Goal: Task Accomplishment & Management: Manage account settings

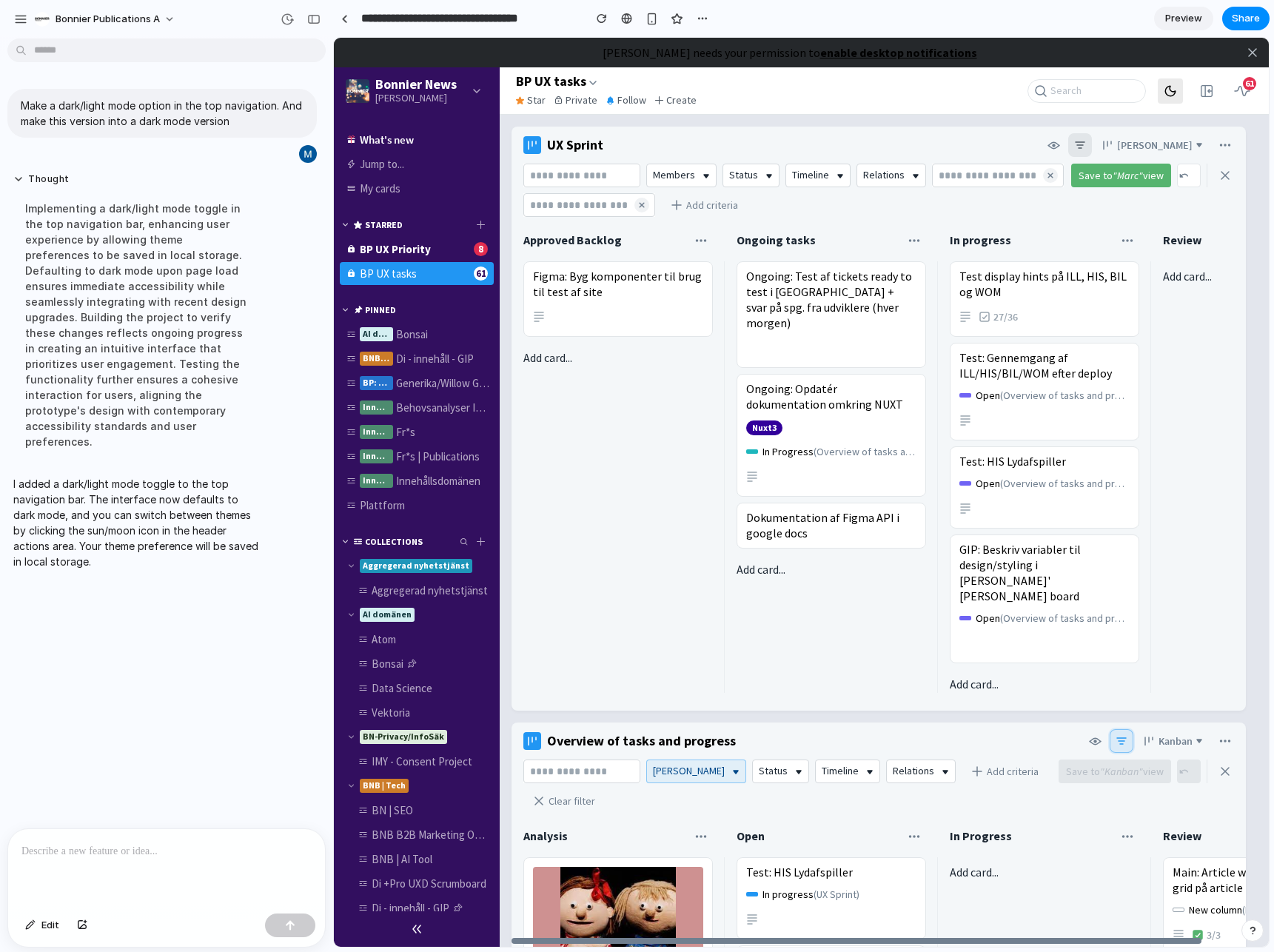
click at [1174, 90] on icon at bounding box center [1170, 92] width 14 height 14
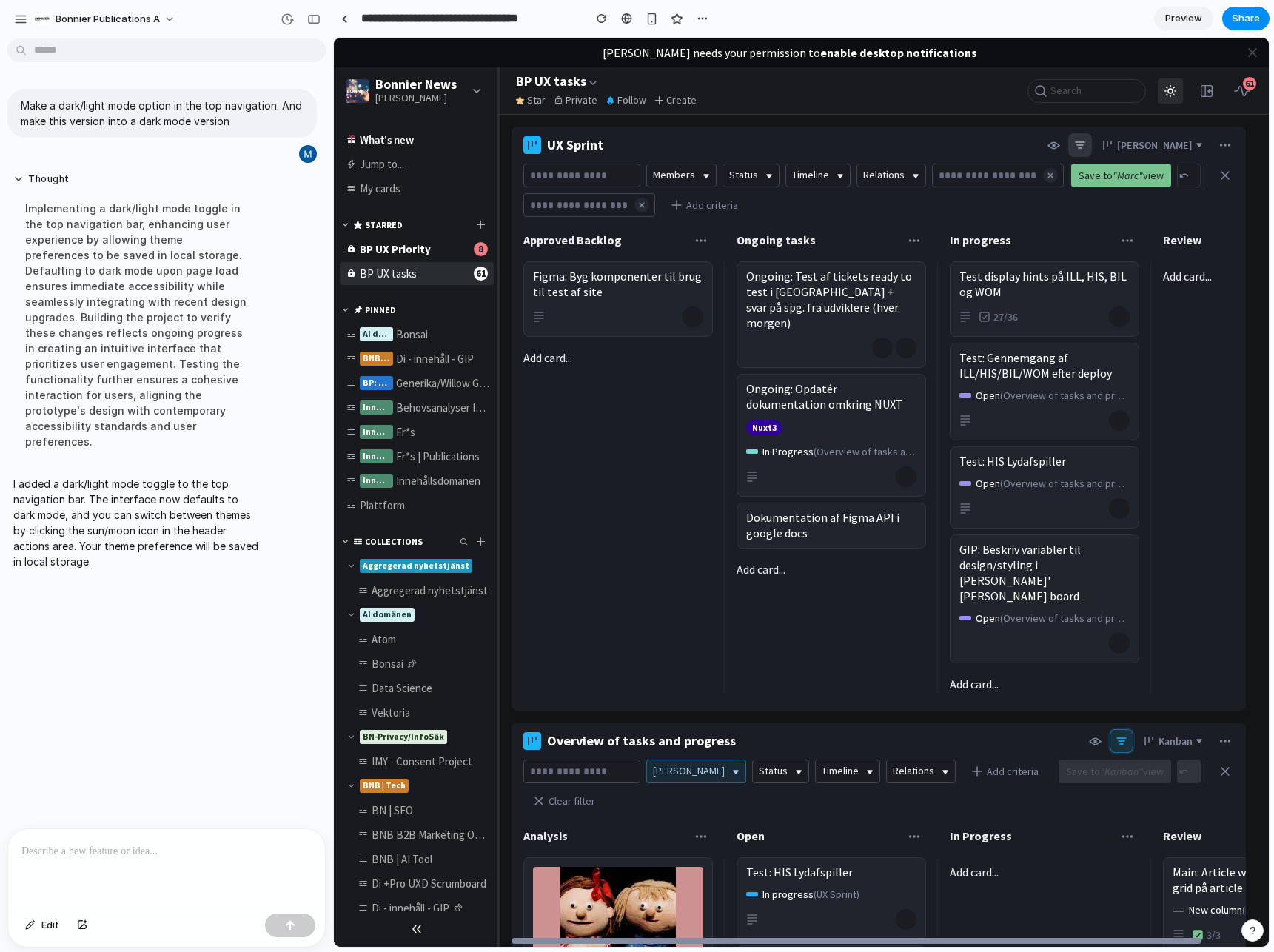
click at [1176, 92] on icon at bounding box center [1170, 92] width 14 height 14
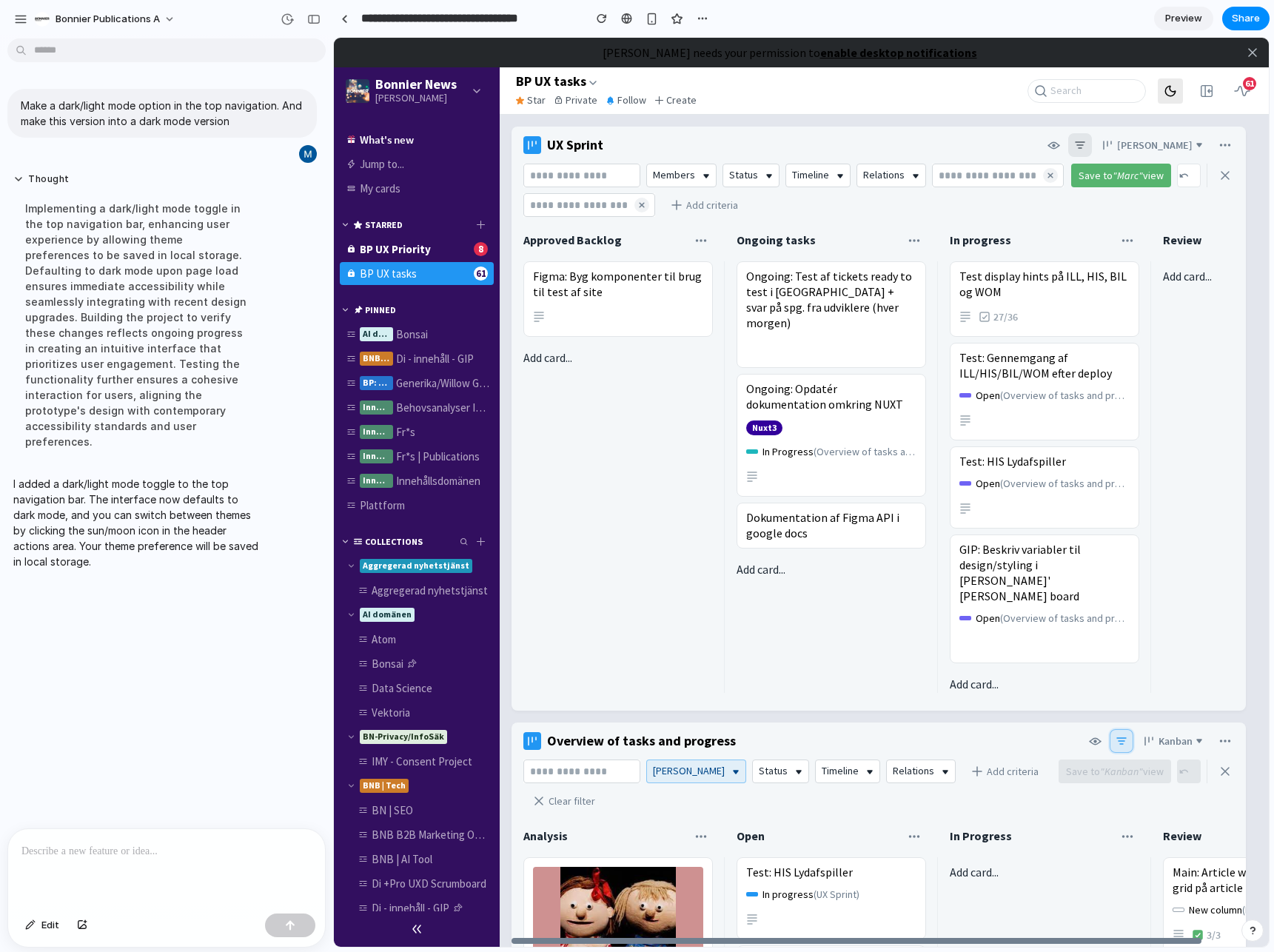
click at [1176, 92] on icon at bounding box center [1170, 92] width 14 height 14
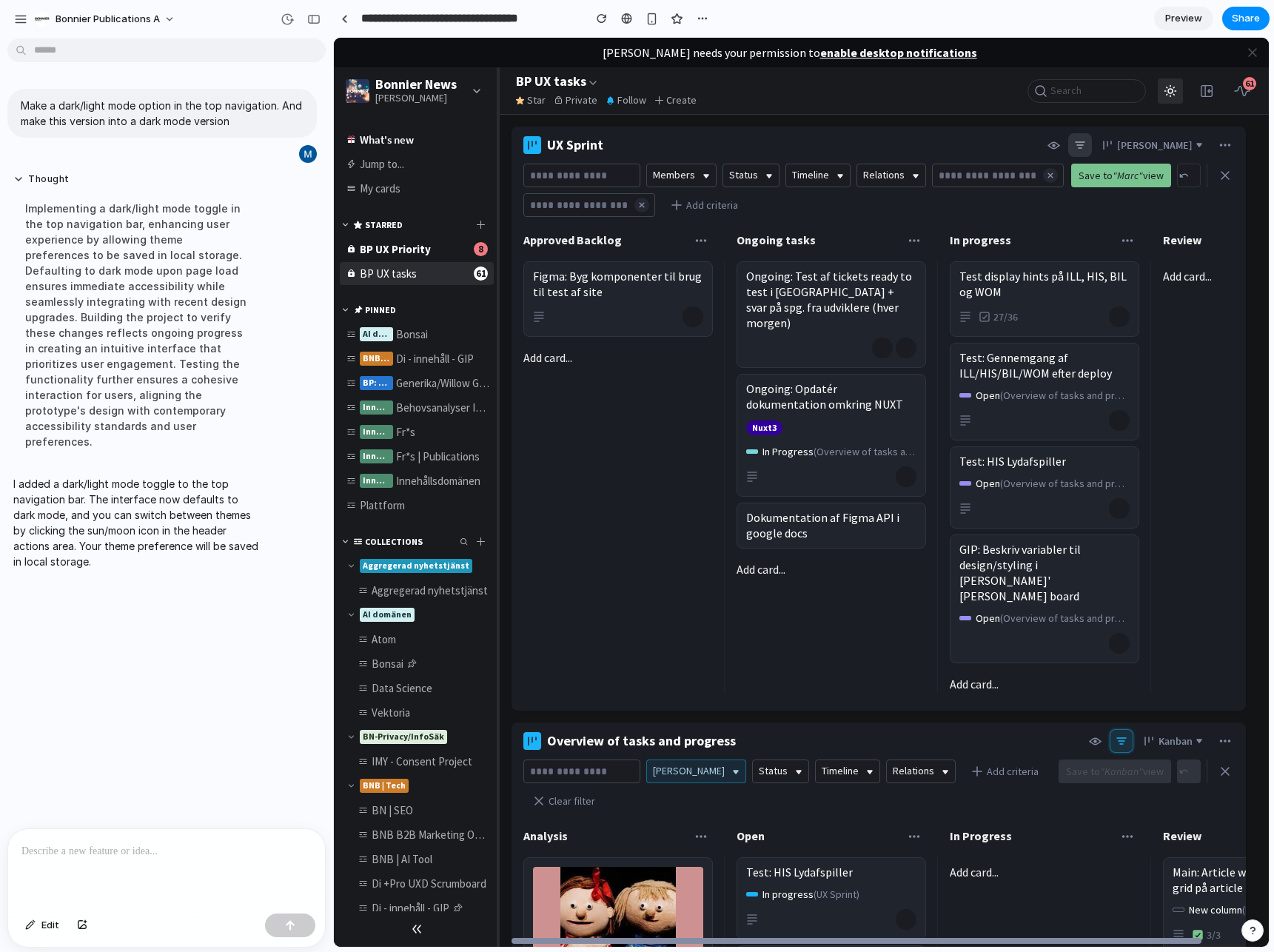
click at [1175, 92] on icon at bounding box center [1170, 92] width 14 height 14
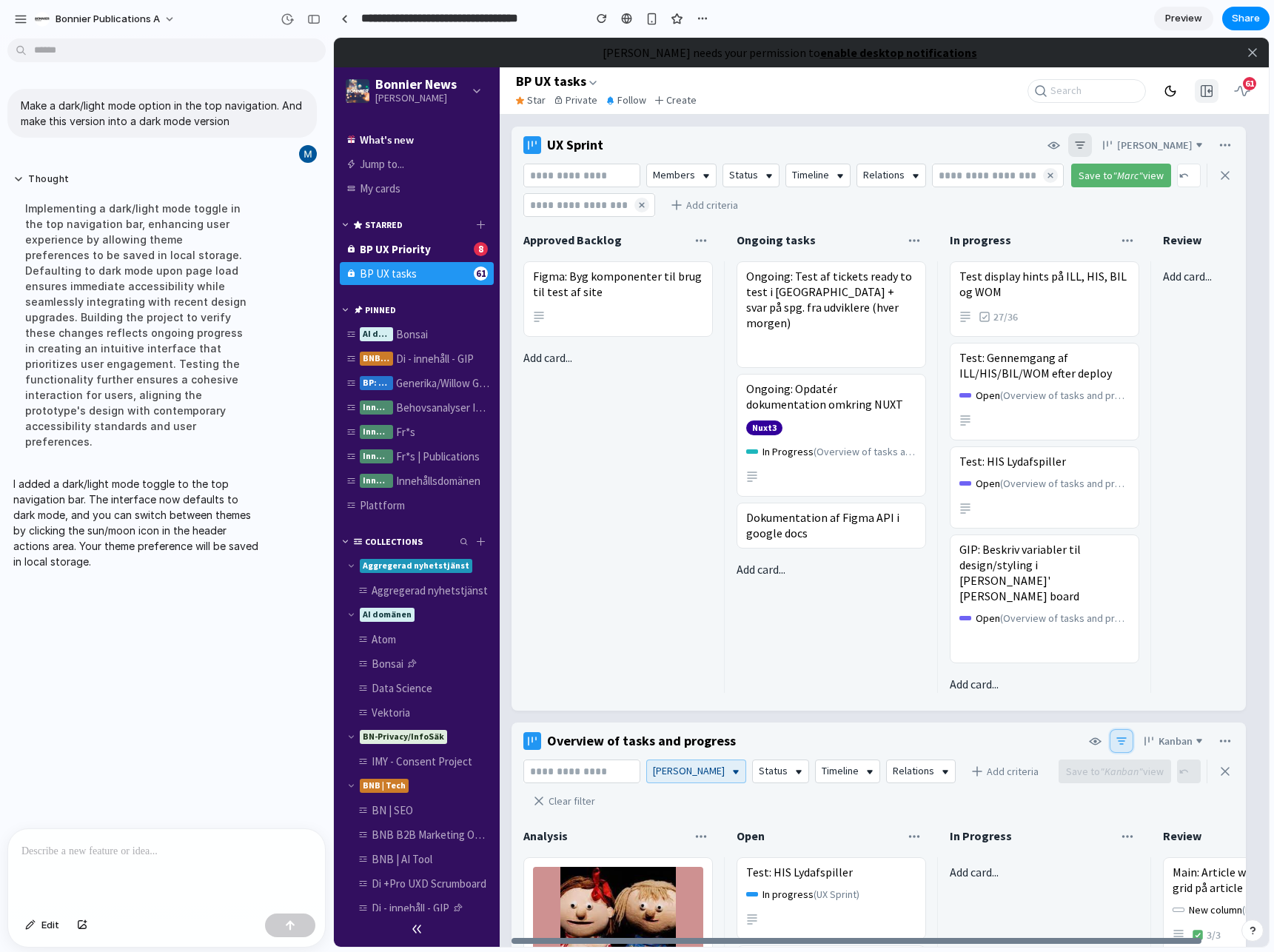
click at [1208, 91] on icon "button" at bounding box center [1206, 91] width 12 height 12
click at [1207, 91] on icon "button" at bounding box center [1206, 91] width 12 height 12
click at [1172, 91] on icon at bounding box center [1170, 92] width 14 height 14
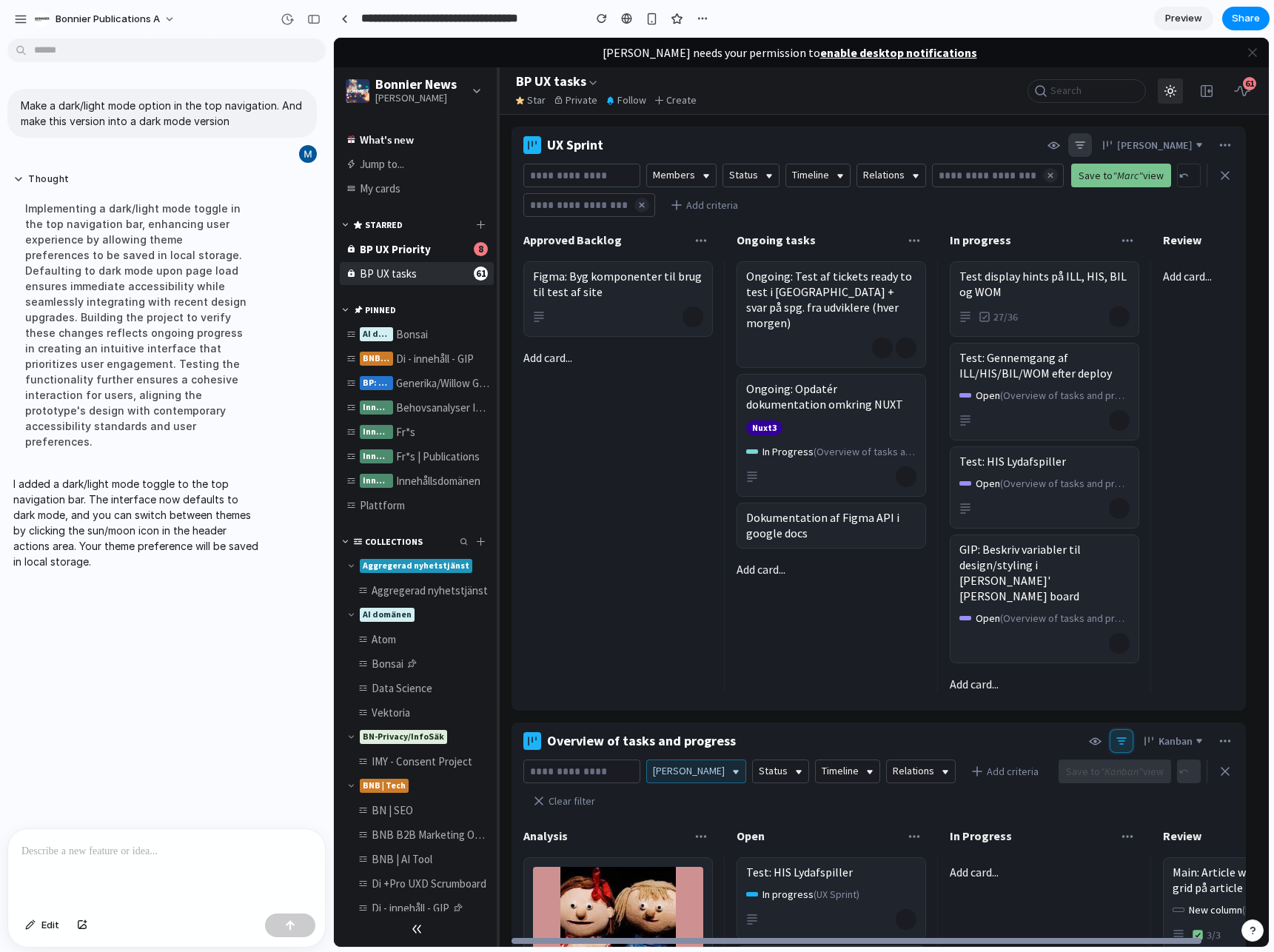
click at [1166, 93] on icon at bounding box center [1170, 92] width 14 height 14
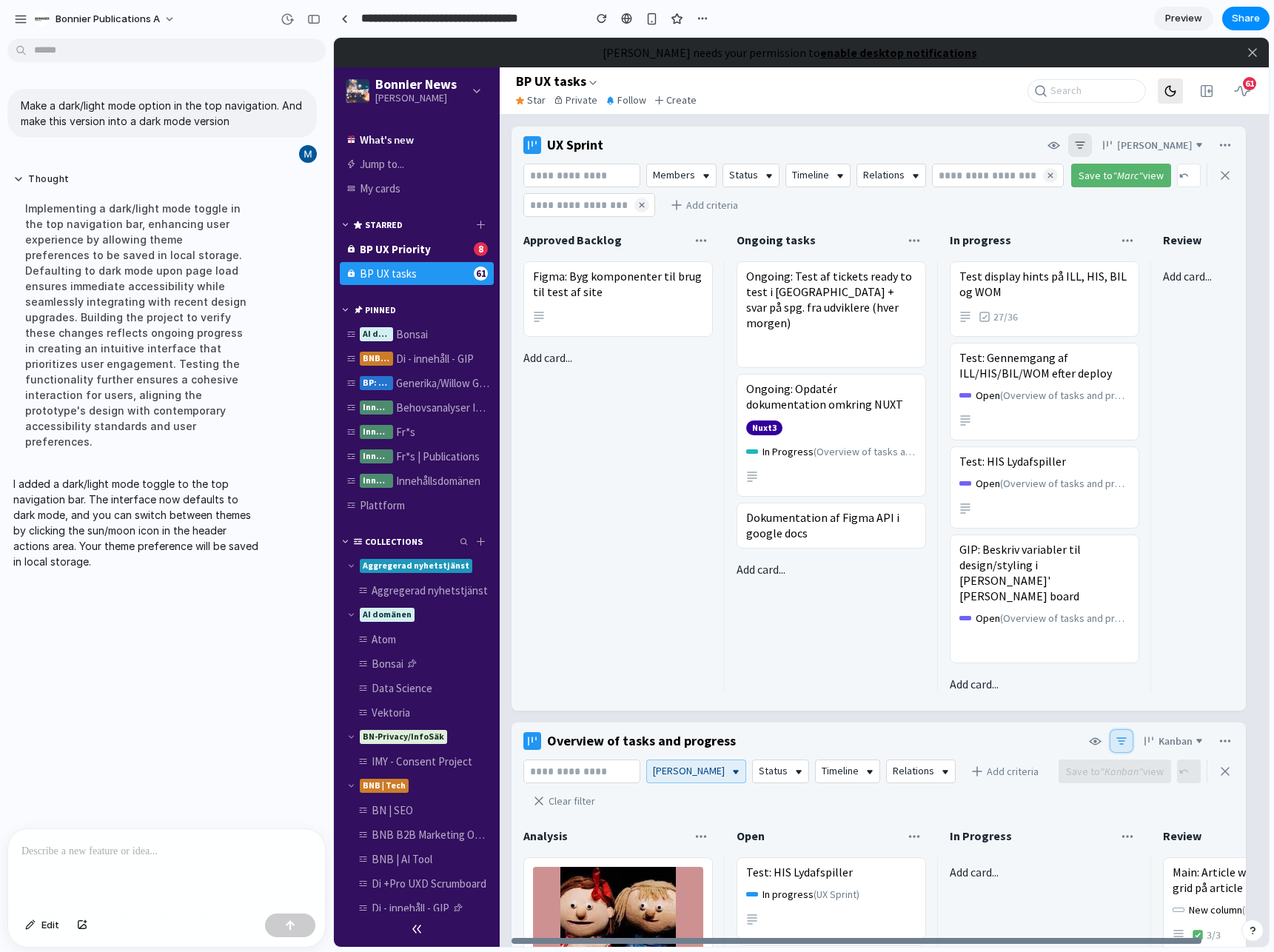
click at [1167, 92] on icon at bounding box center [1170, 92] width 14 height 14
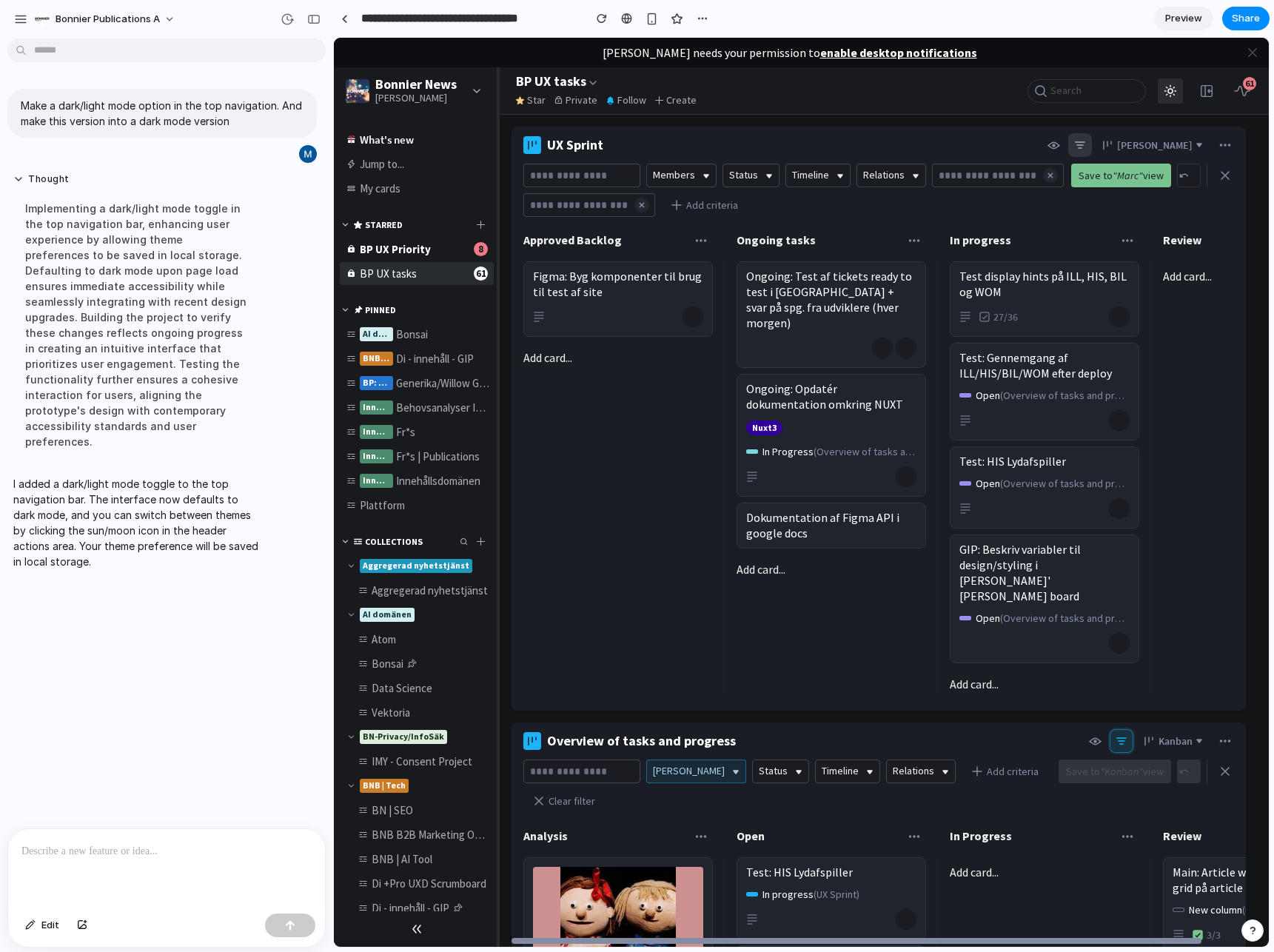
click at [1167, 94] on icon at bounding box center [1167, 94] width 1 height 1
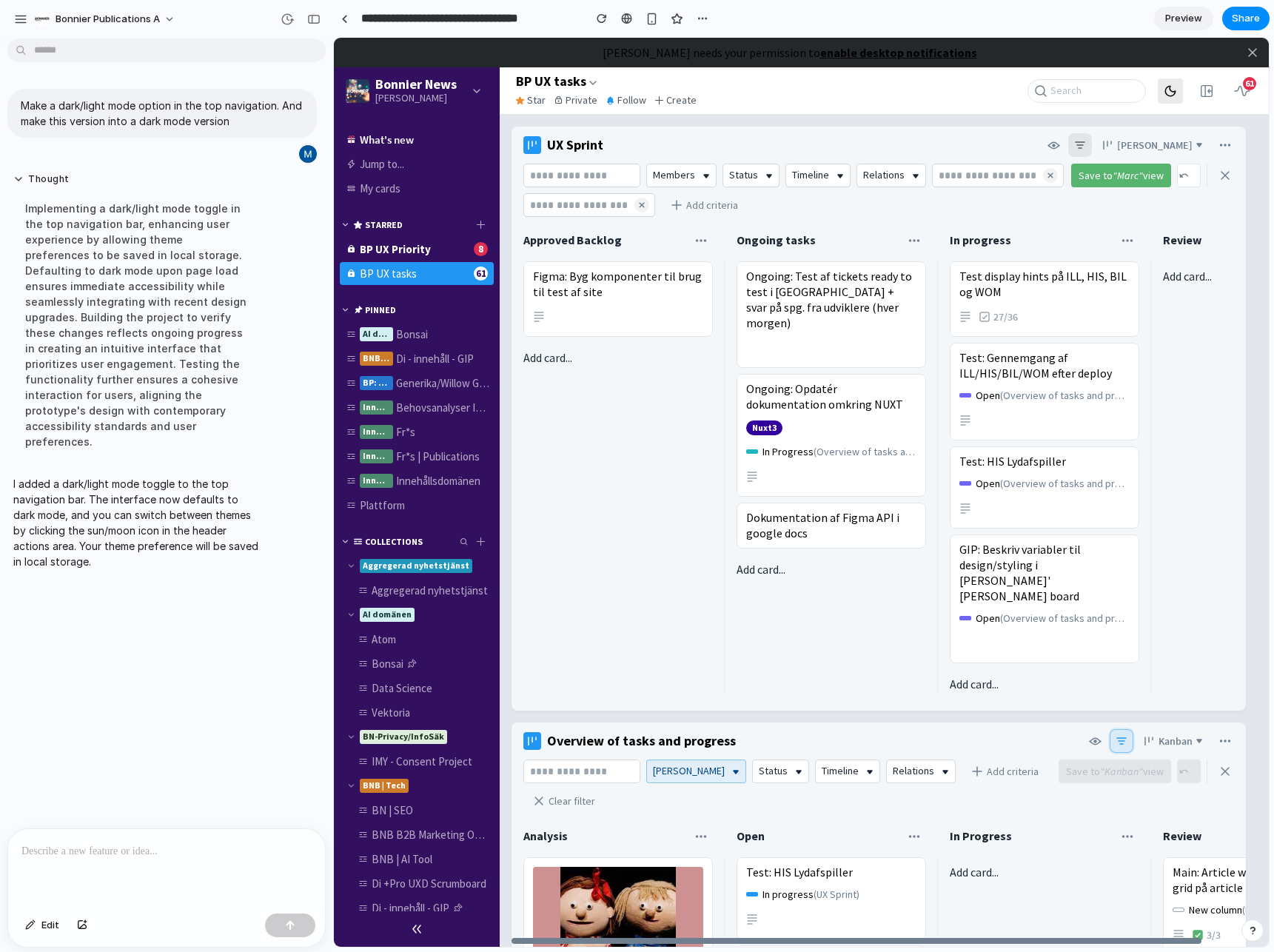
click at [1166, 94] on icon at bounding box center [1170, 90] width 9 height 9
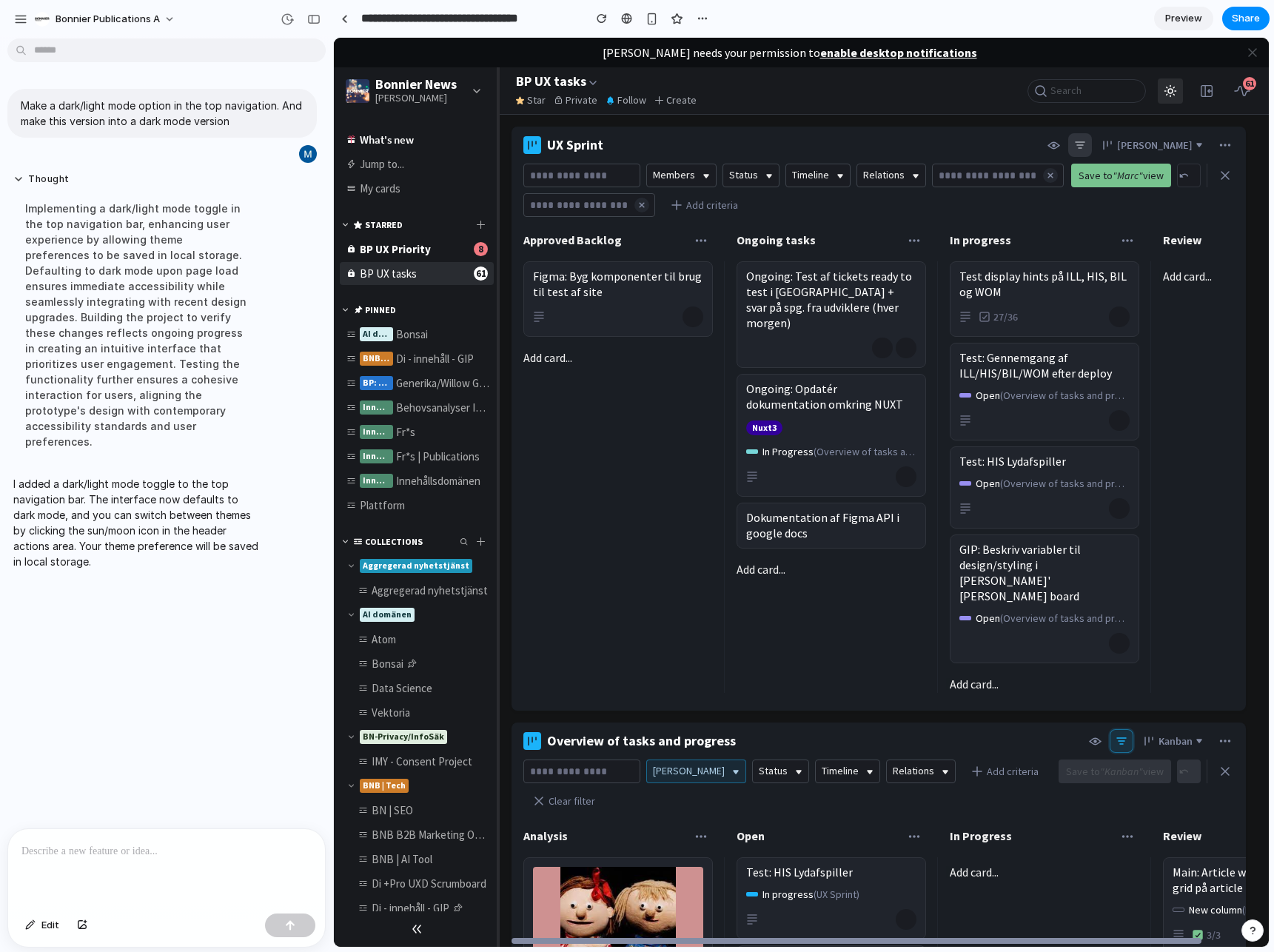
click at [1164, 98] on button at bounding box center [1170, 91] width 25 height 25
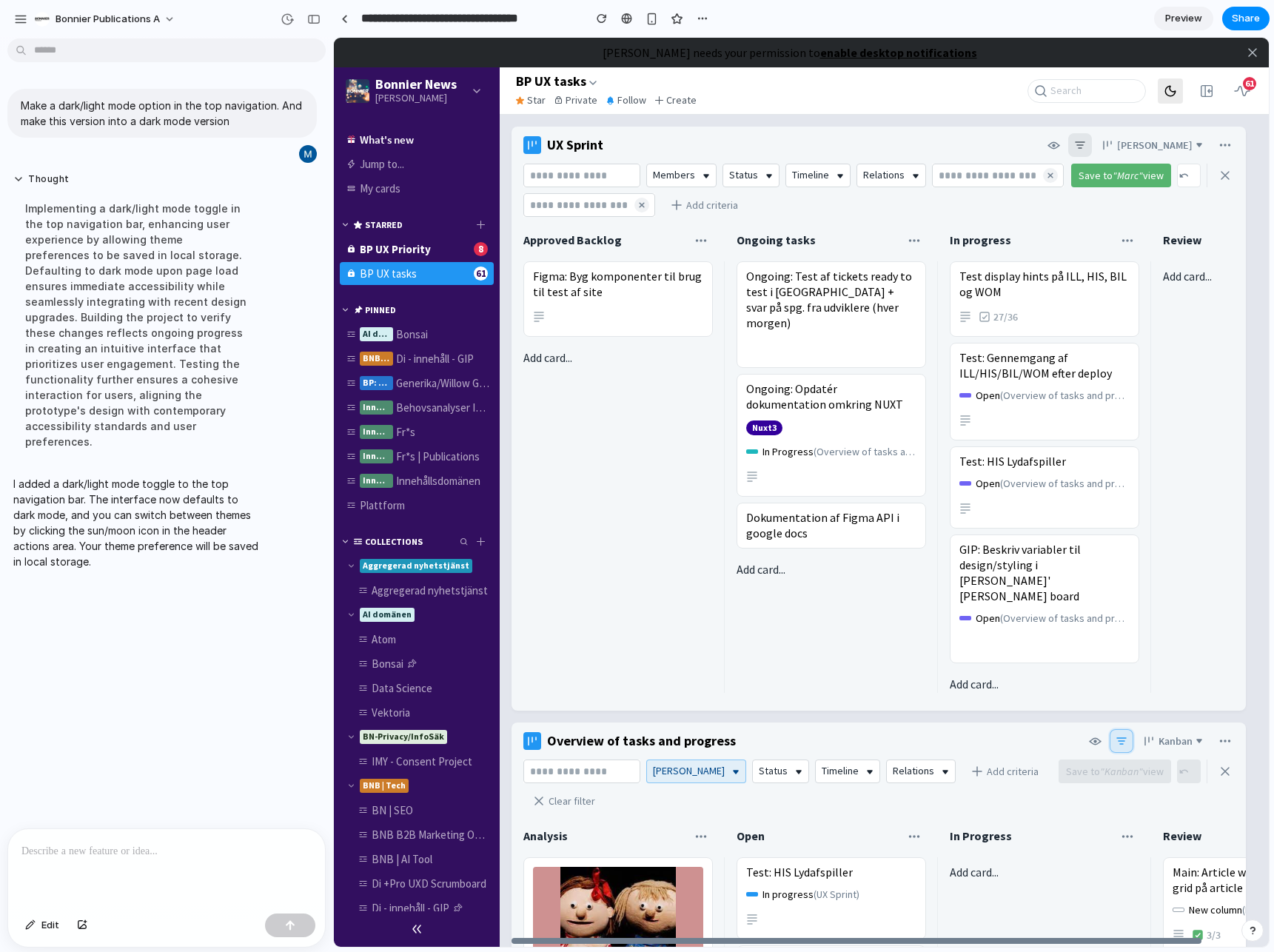
click at [1164, 98] on button at bounding box center [1170, 91] width 25 height 25
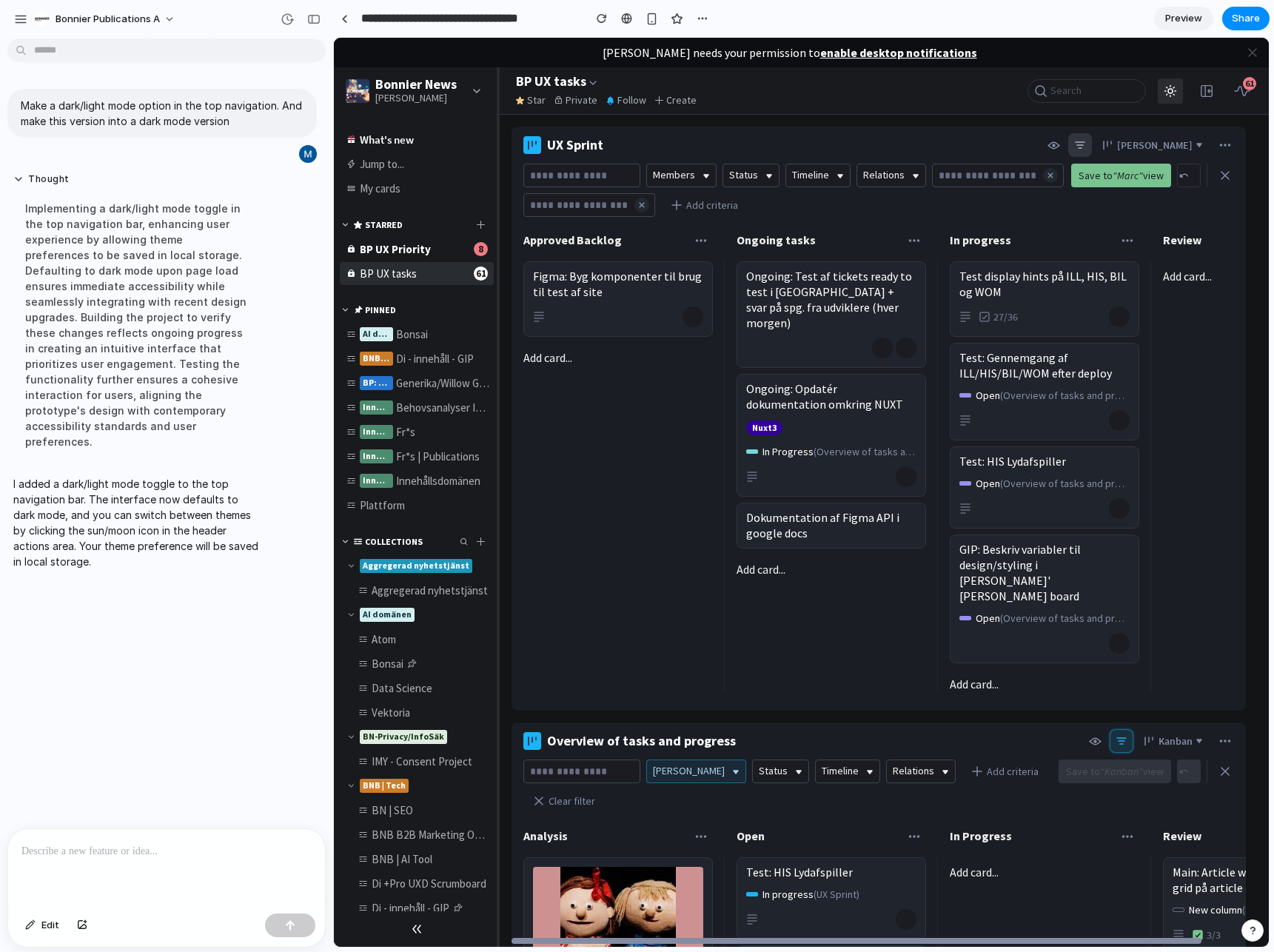
click at [1164, 98] on button at bounding box center [1170, 91] width 25 height 25
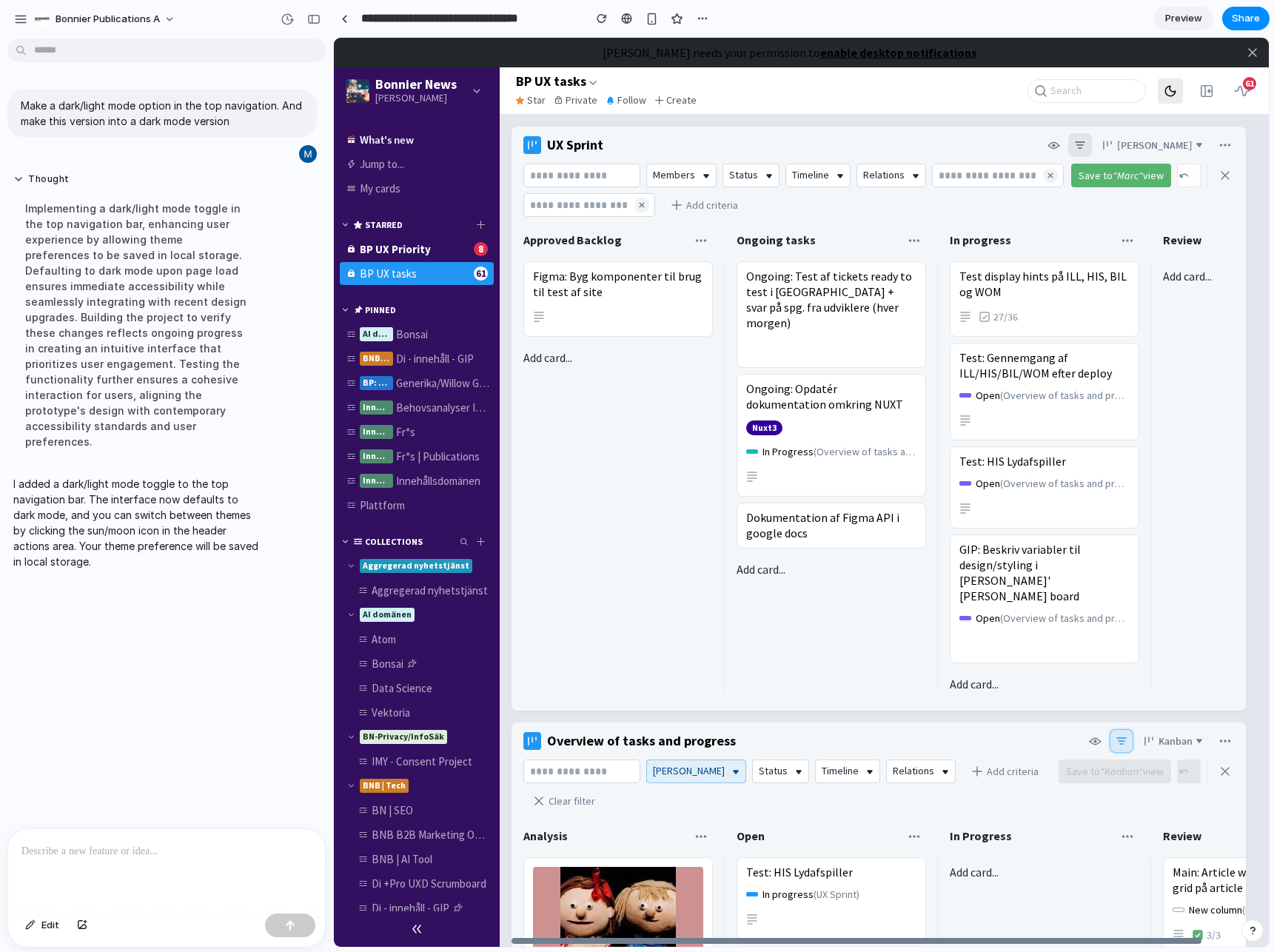
click at [1164, 96] on icon at bounding box center [1170, 92] width 14 height 14
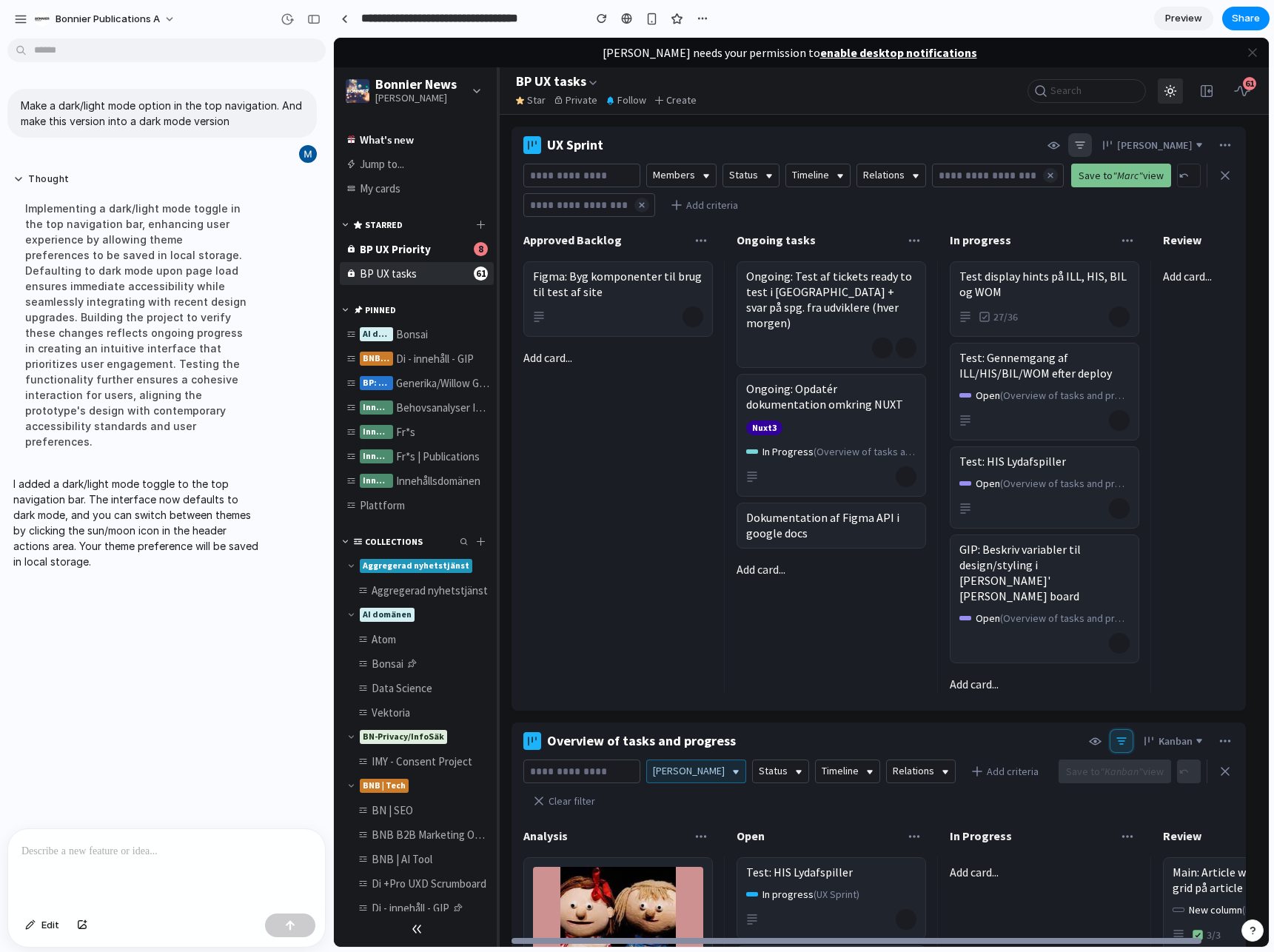
click at [1162, 96] on button at bounding box center [1170, 91] width 25 height 25
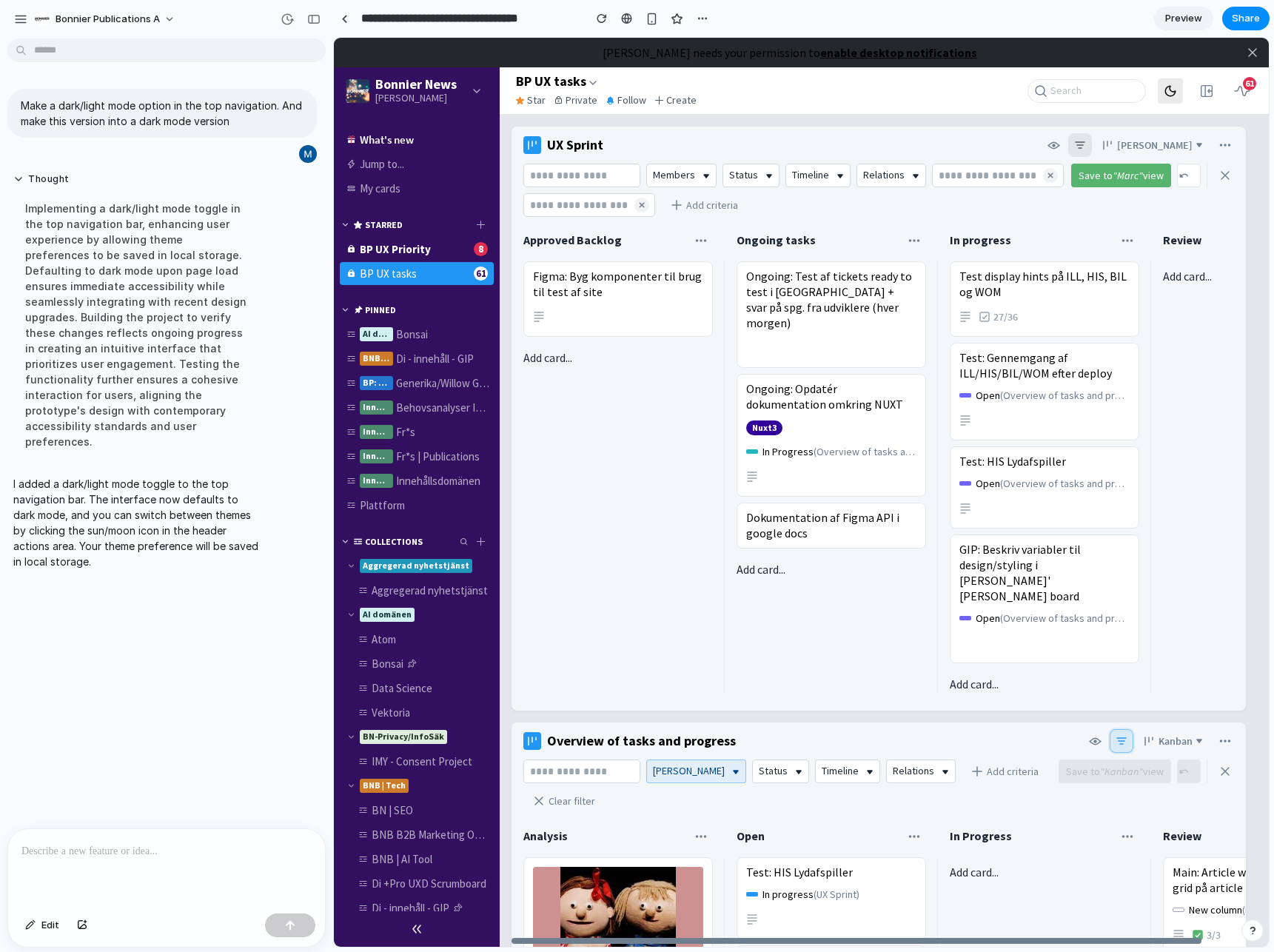
click at [1162, 96] on button at bounding box center [1170, 91] width 25 height 25
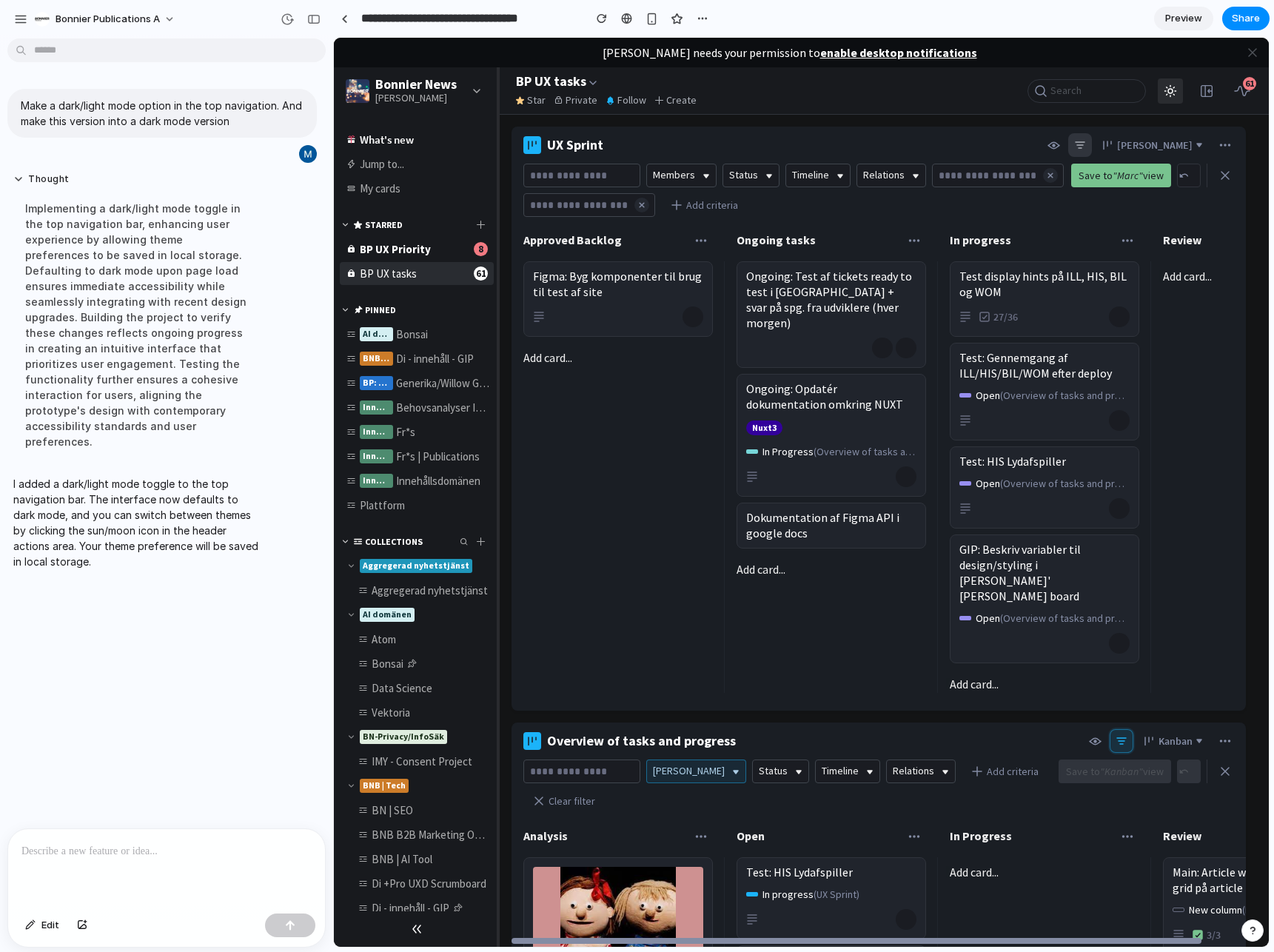
click at [1162, 96] on button at bounding box center [1170, 91] width 25 height 25
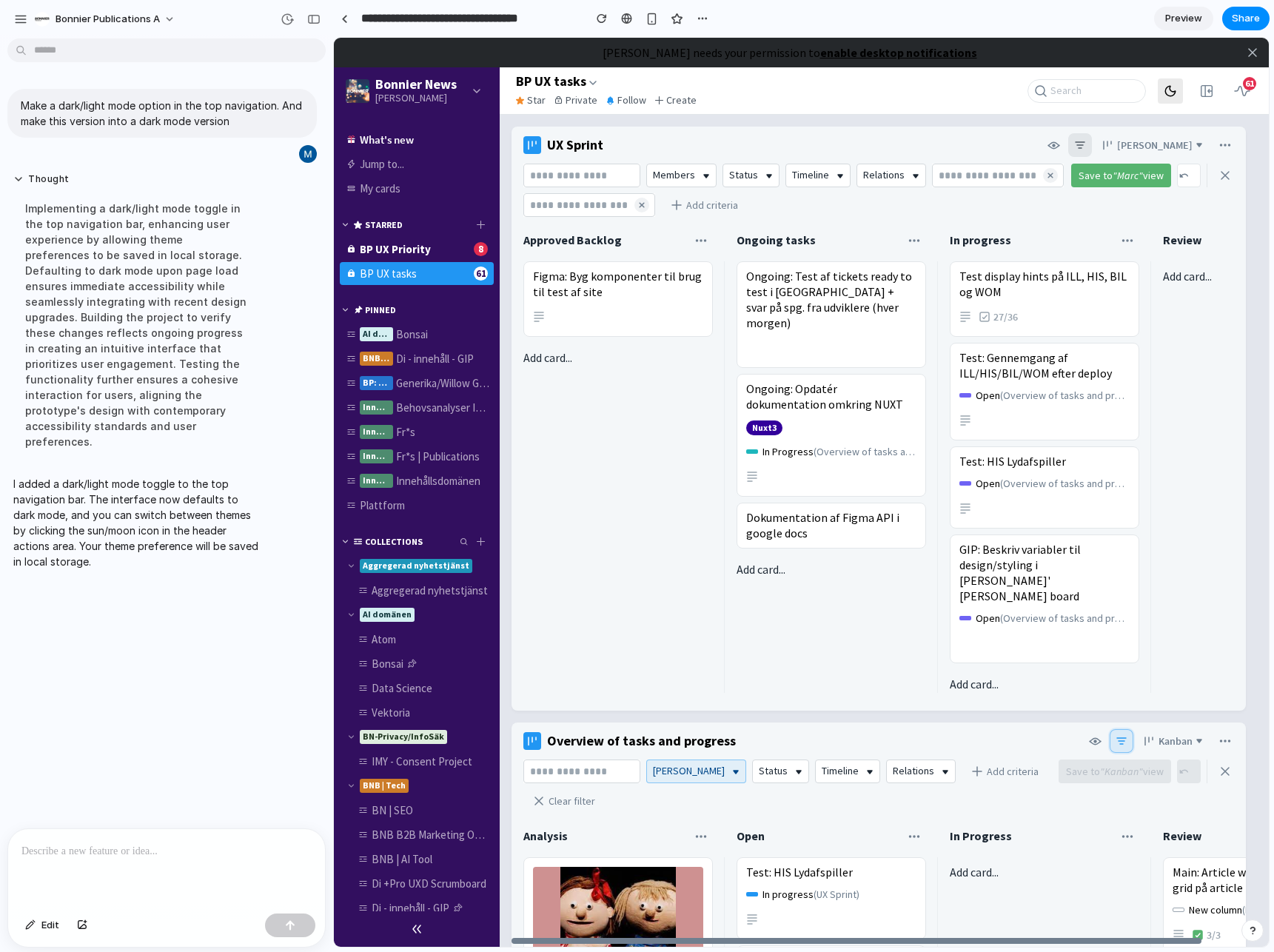
click at [1162, 96] on button at bounding box center [1170, 91] width 25 height 25
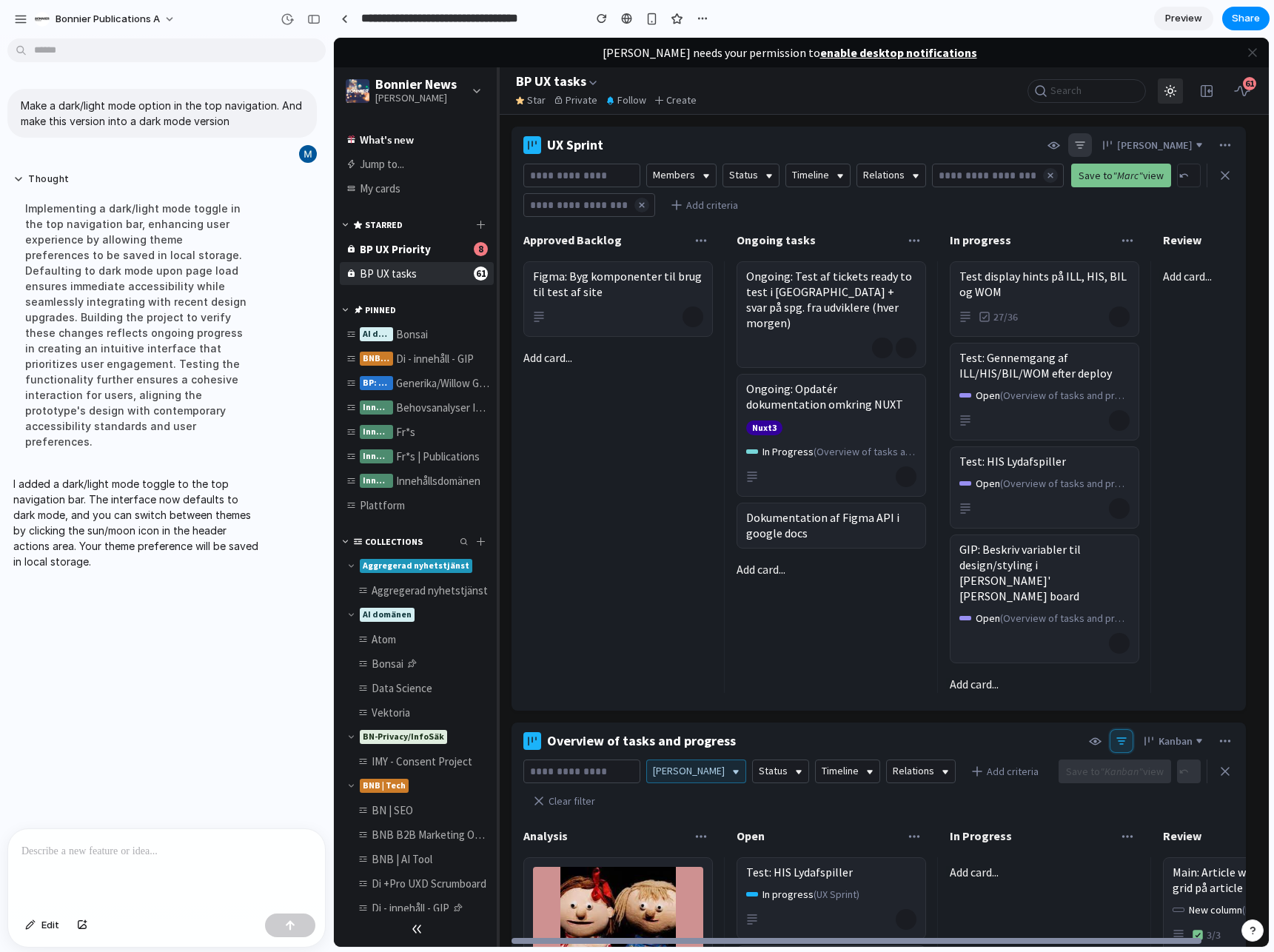
click at [1162, 96] on button at bounding box center [1170, 91] width 25 height 25
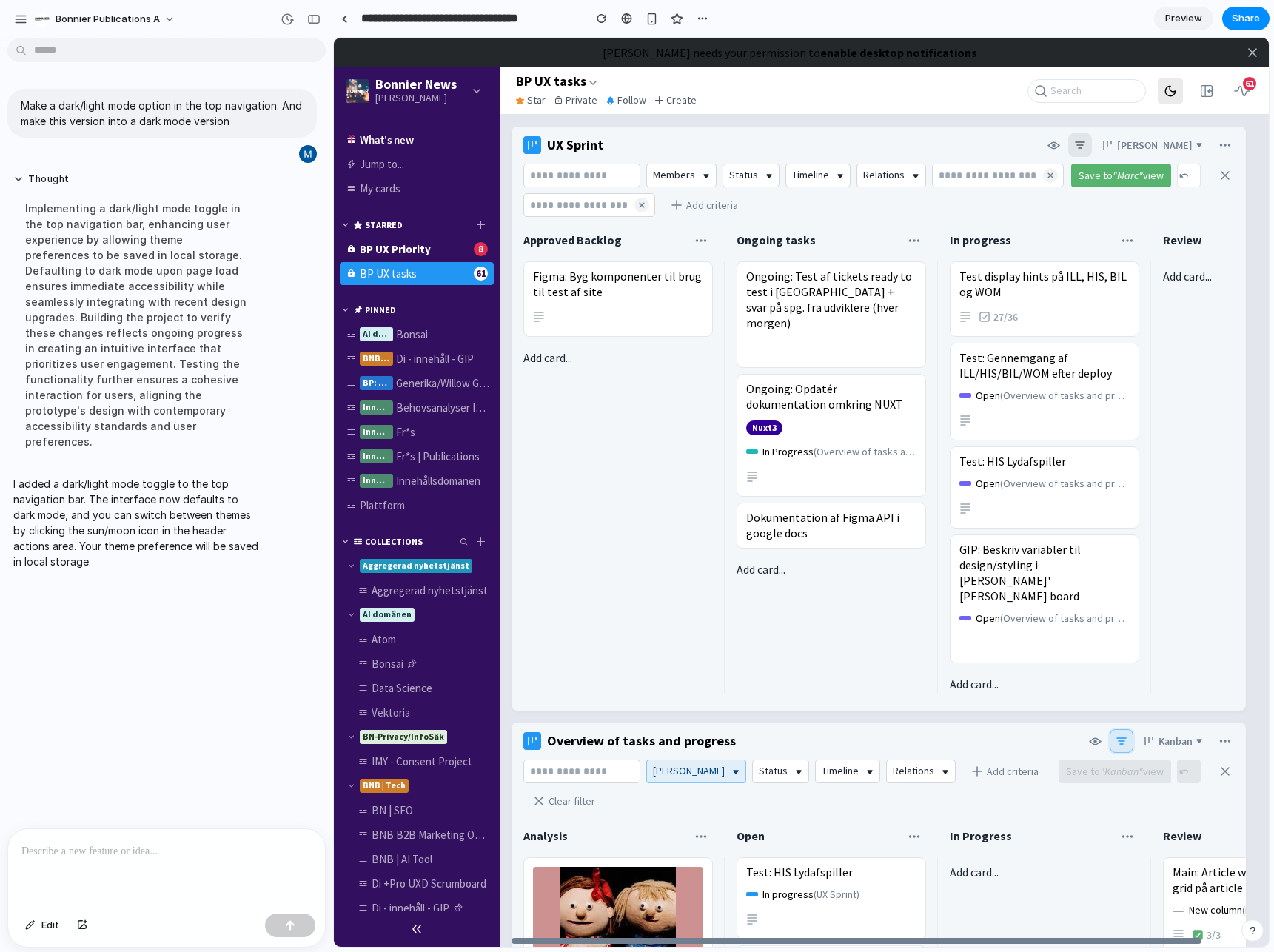
click at [1162, 96] on button at bounding box center [1170, 91] width 25 height 25
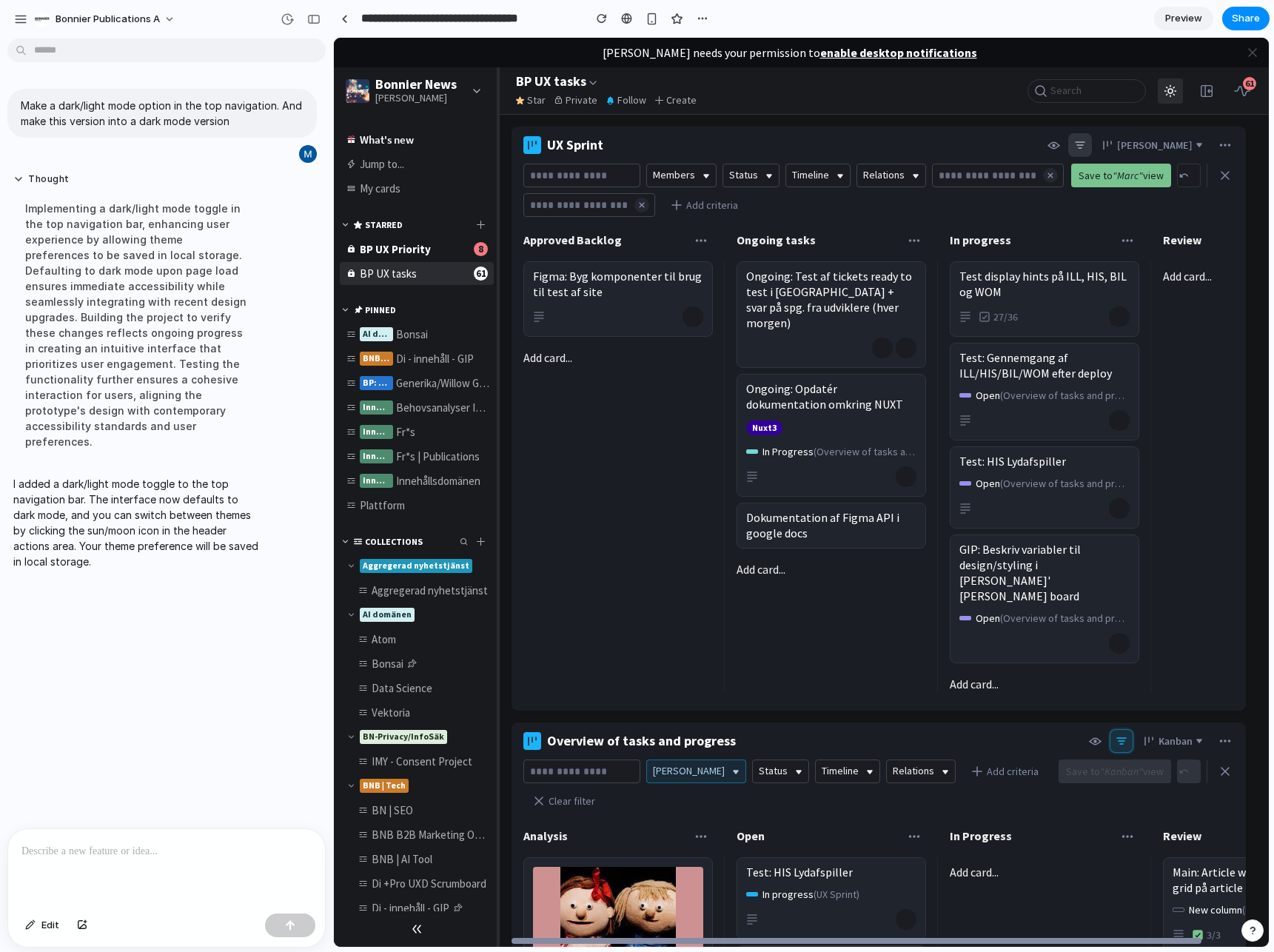
click at [1162, 96] on button at bounding box center [1170, 91] width 25 height 25
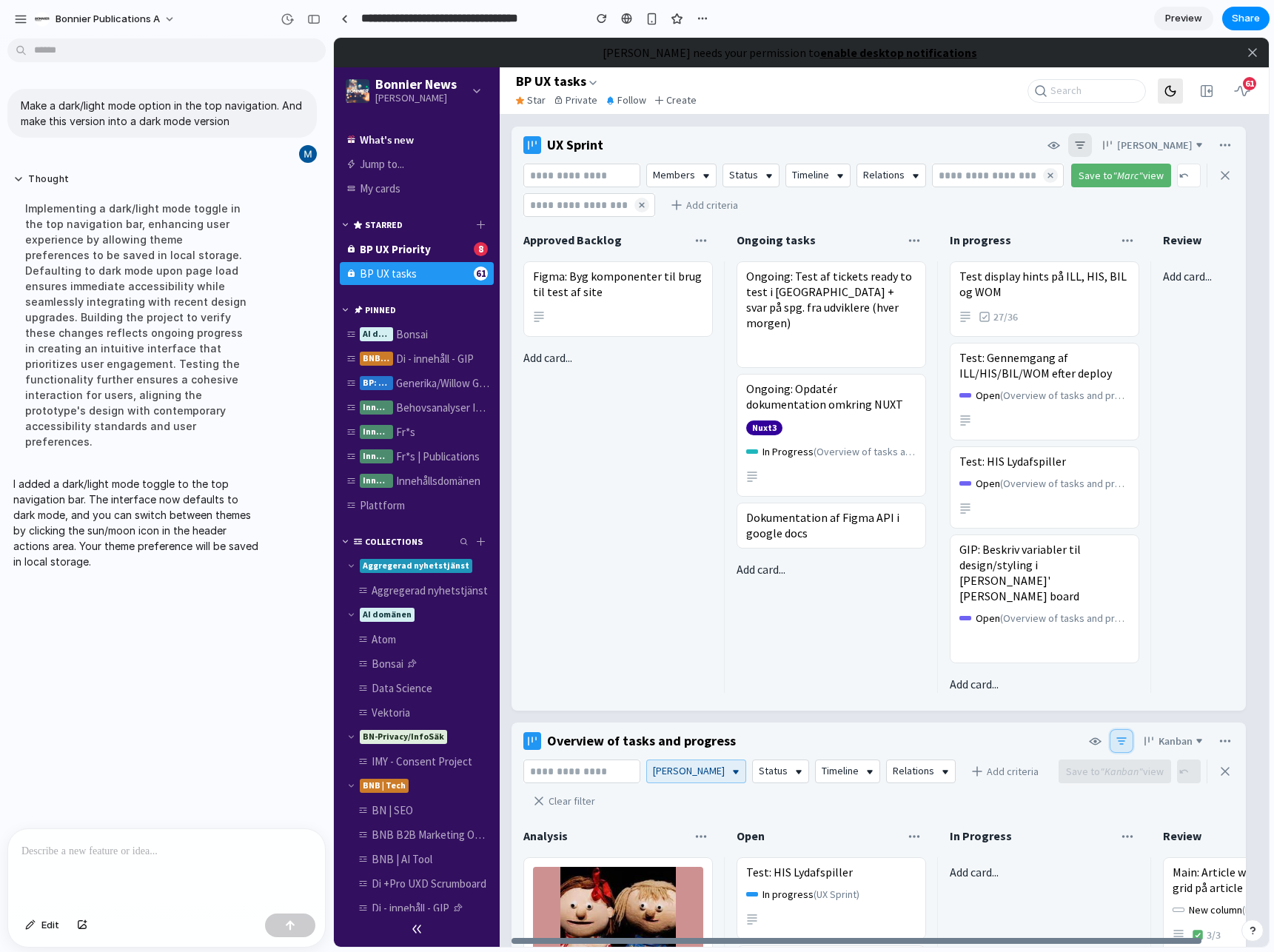
click at [1162, 96] on button at bounding box center [1170, 91] width 25 height 25
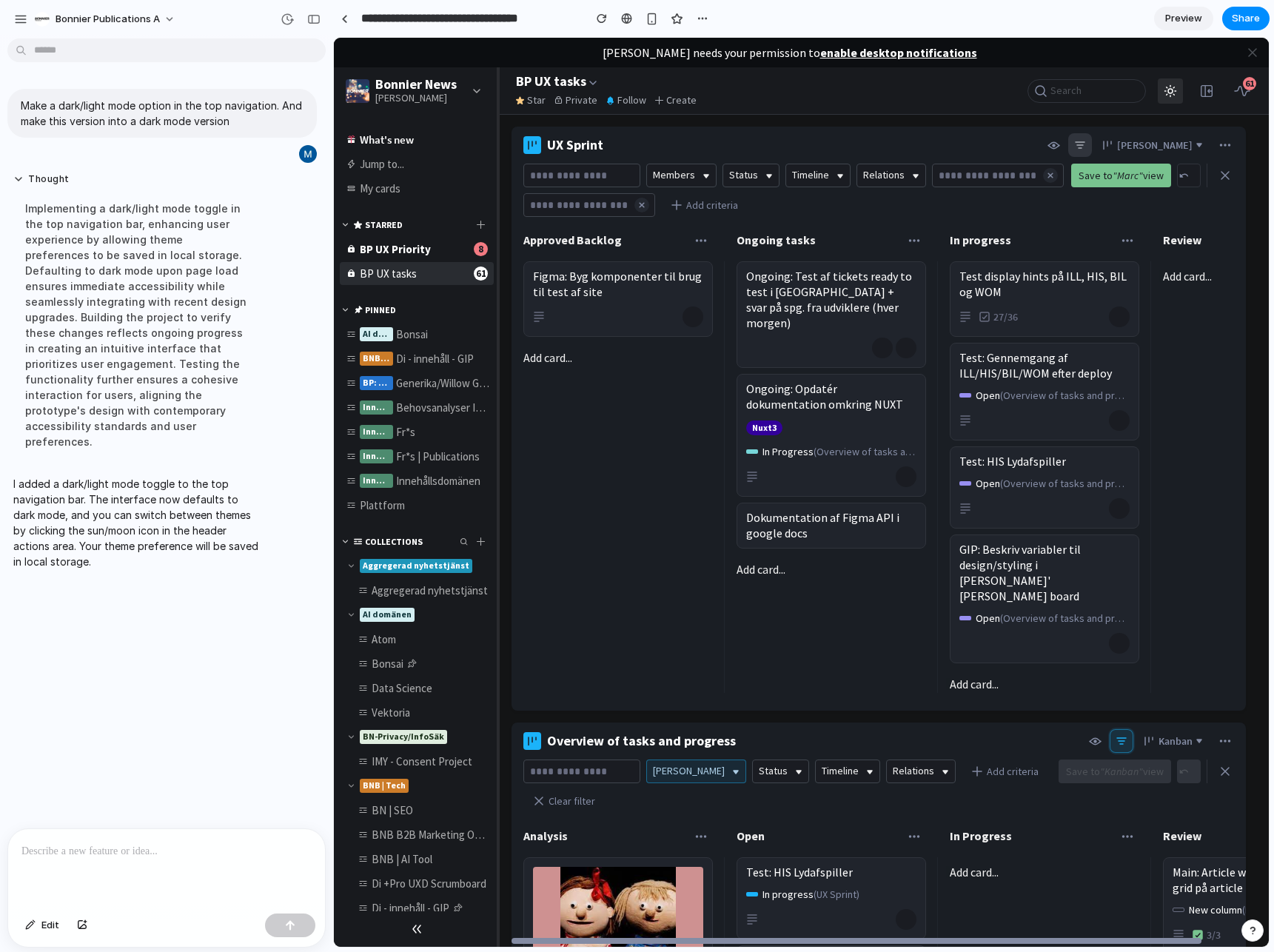
click at [1162, 96] on button at bounding box center [1170, 91] width 25 height 25
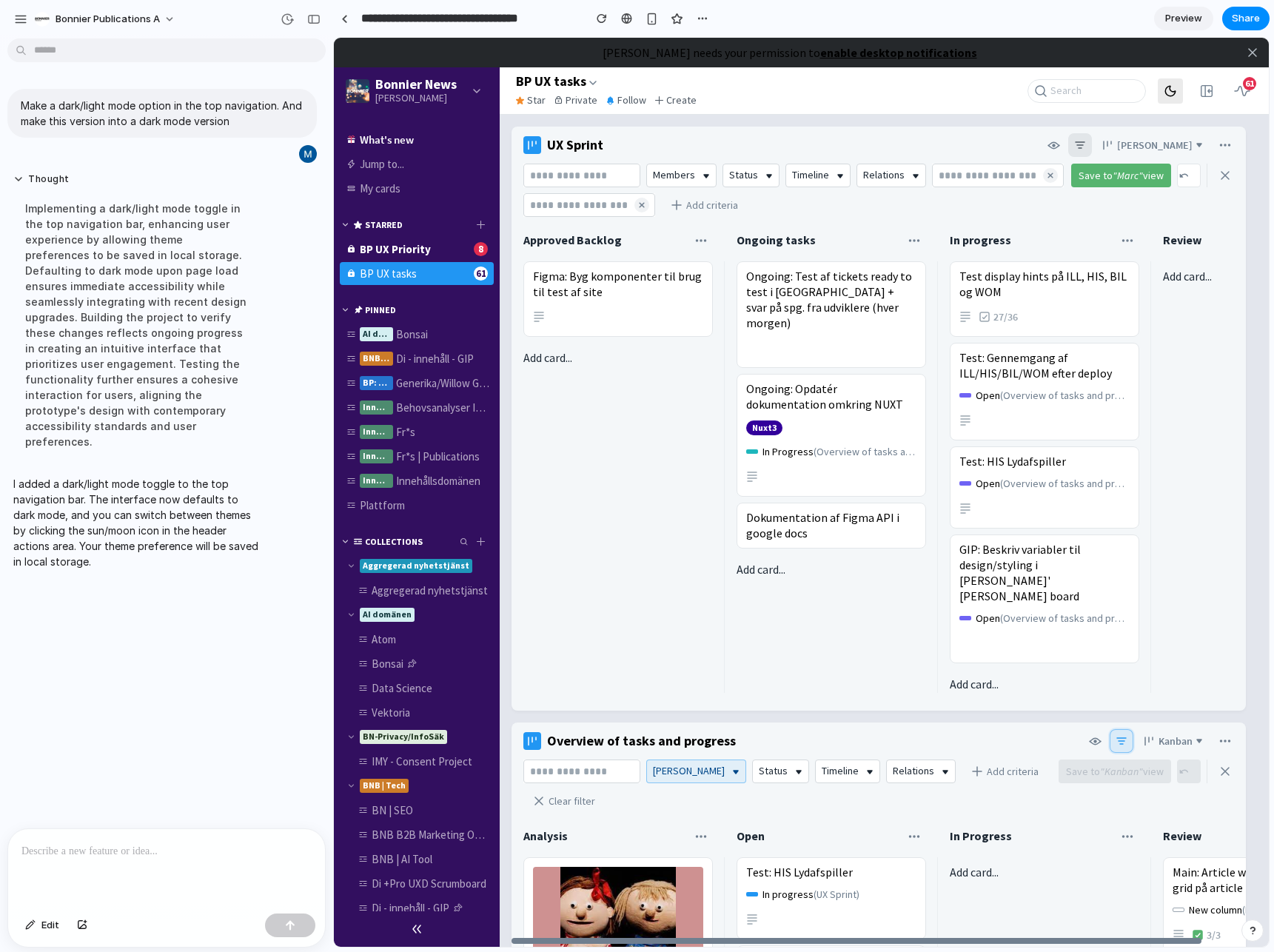
click at [1162, 96] on button at bounding box center [1170, 91] width 25 height 25
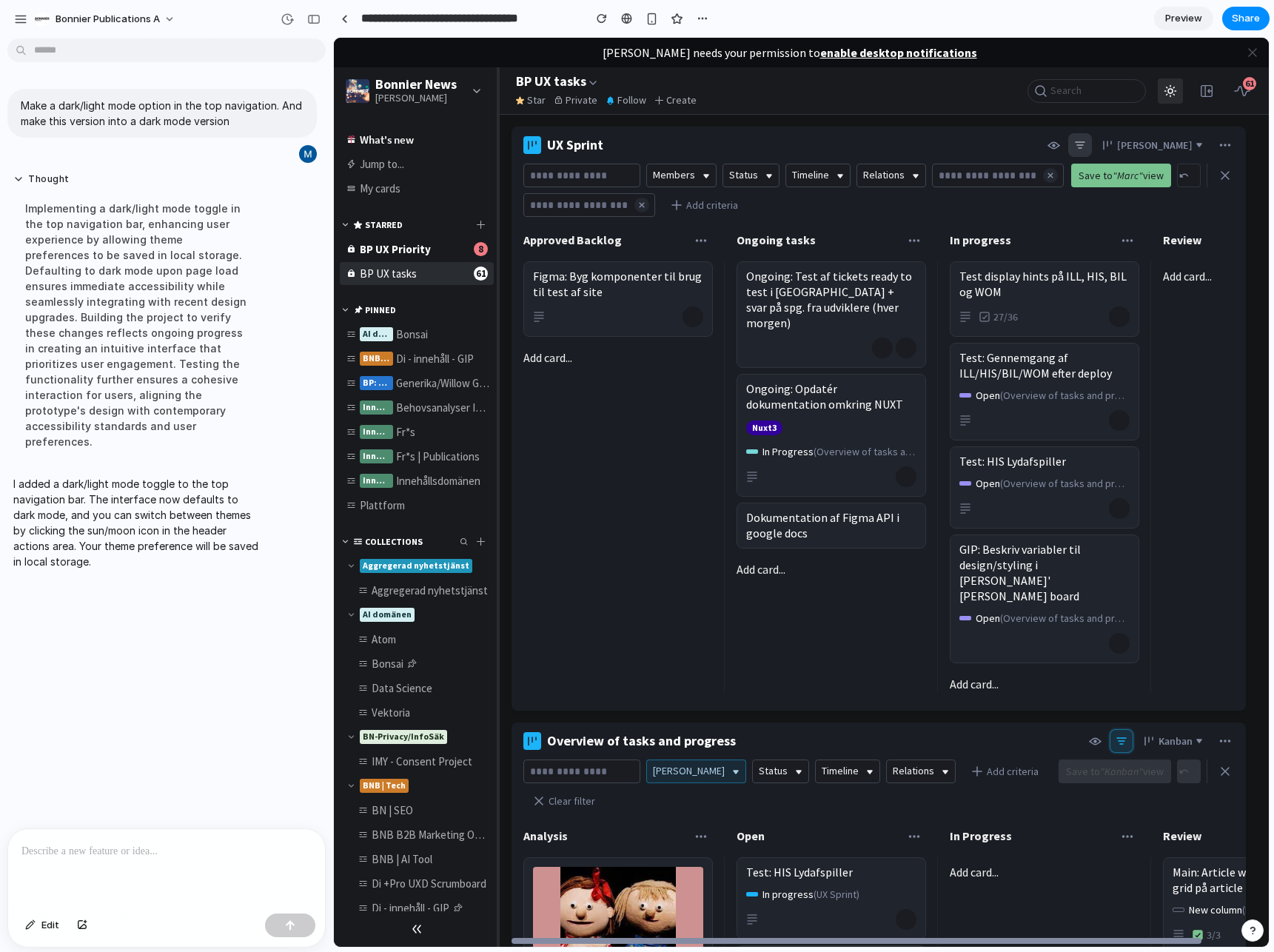
click at [1162, 96] on button at bounding box center [1170, 91] width 25 height 25
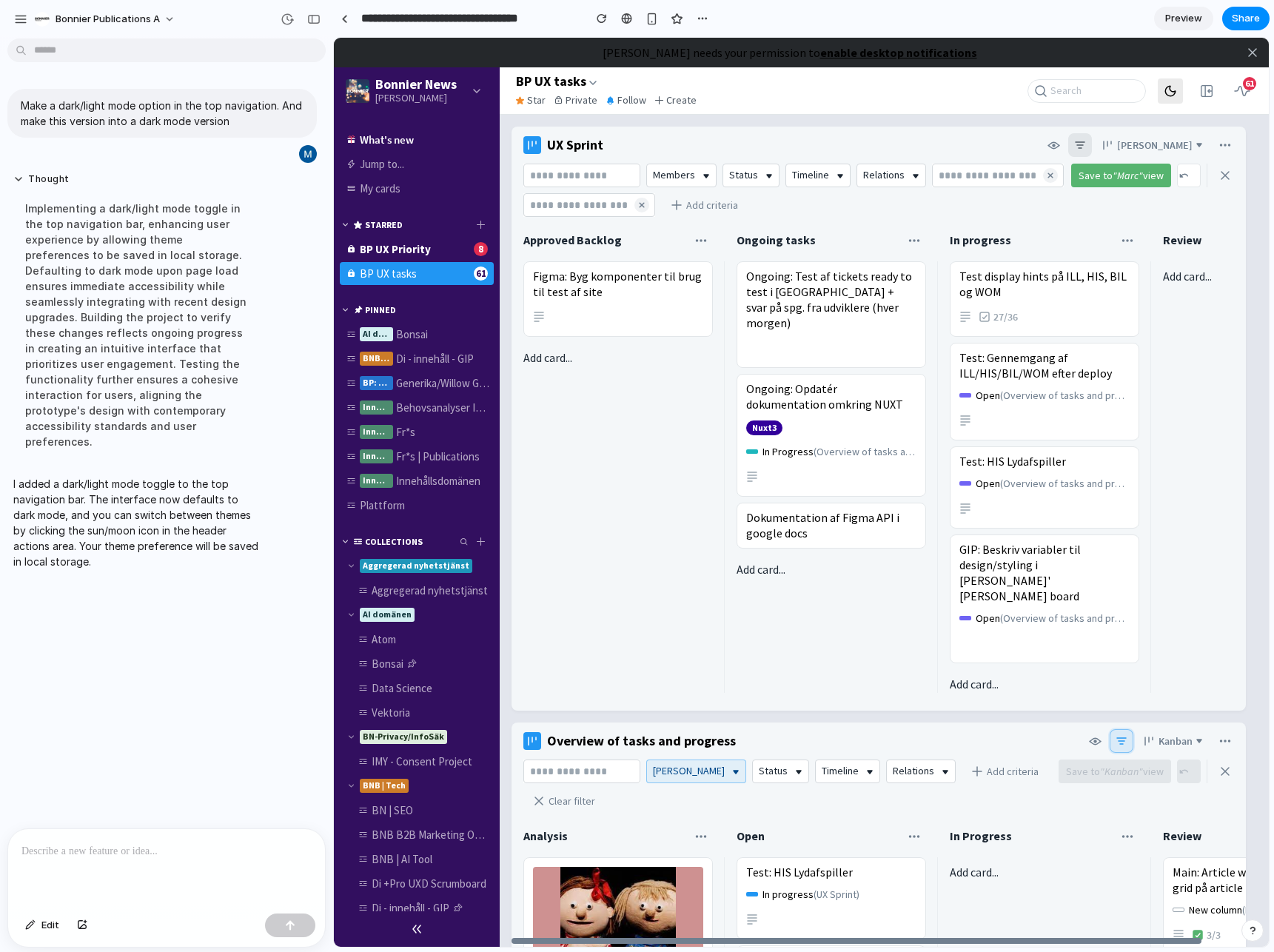
click at [1162, 96] on button at bounding box center [1170, 91] width 25 height 25
